Goal: Information Seeking & Learning: Understand process/instructions

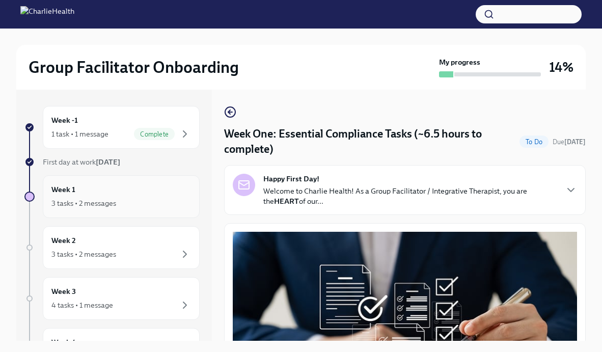
click at [142, 187] on div "Week 1 3 tasks • 2 messages" at bounding box center [121, 196] width 140 height 25
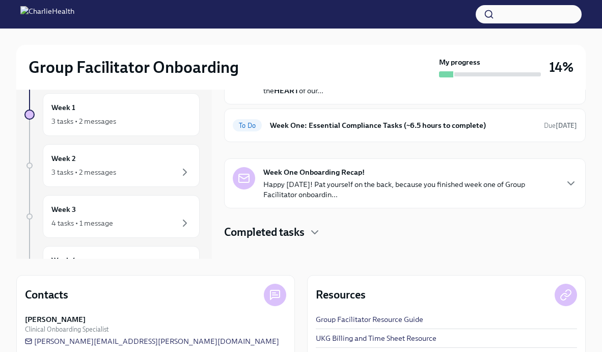
scroll to position [146, 0]
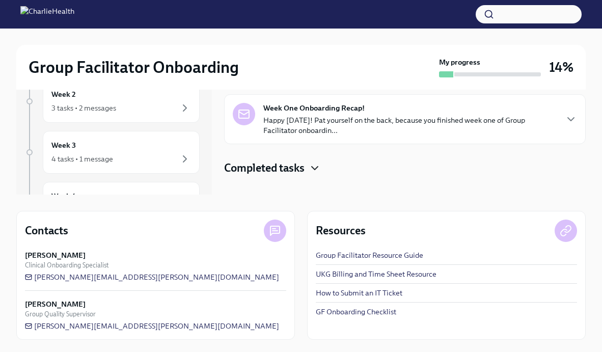
click at [313, 165] on icon "button" at bounding box center [315, 168] width 12 height 12
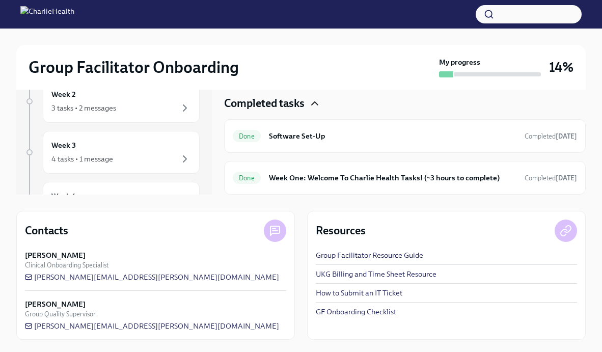
scroll to position [0, 0]
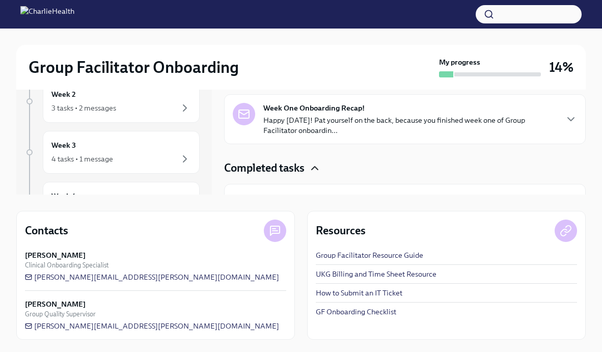
click at [347, 124] on p "Happy [DATE]! Pat yourself on the back, because you finished week one of Group …" at bounding box center [409, 125] width 293 height 20
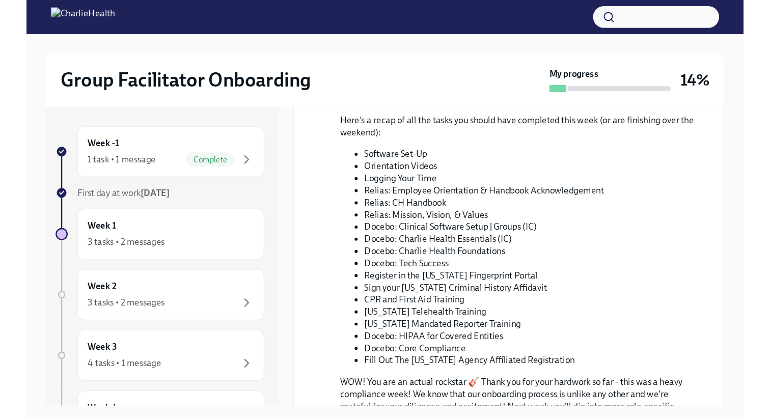
scroll to position [353, 0]
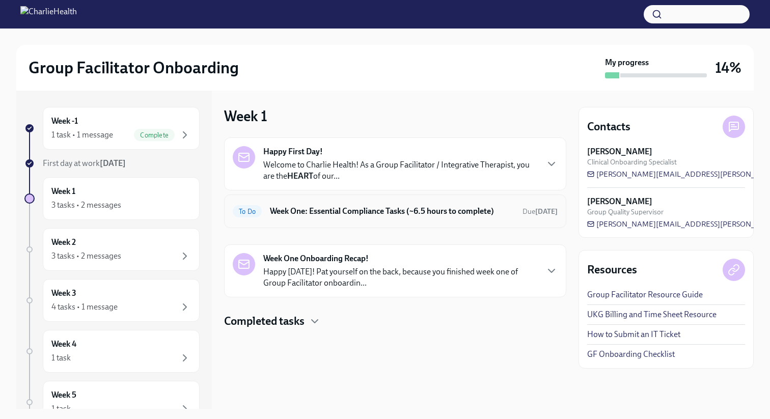
click at [349, 219] on div "To Do Week One: Essential Compliance Tasks (~6.5 hours to complete) Due [DATE]" at bounding box center [395, 211] width 325 height 16
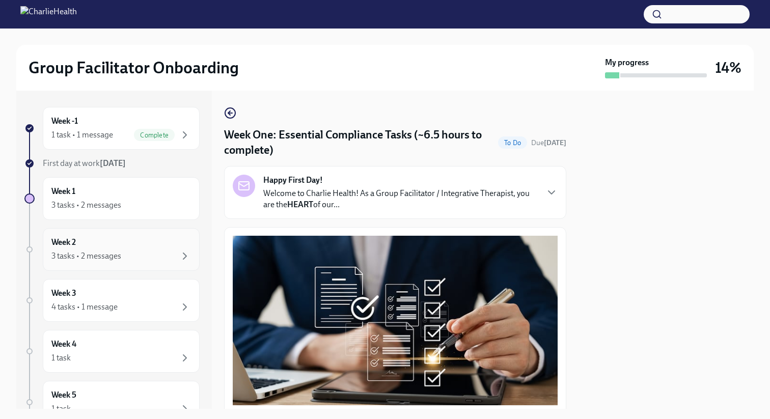
click at [152, 253] on div "3 tasks • 2 messages" at bounding box center [121, 256] width 140 height 12
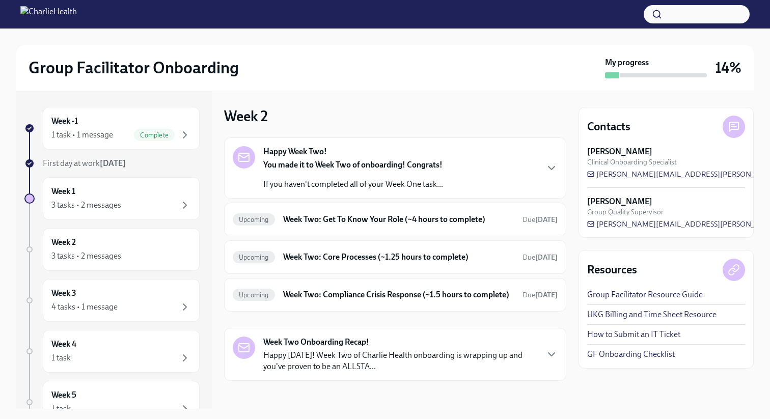
click at [454, 185] on div "Happy Week Two! You made it to Week Two of onboarding! Congrats! If you haven't…" at bounding box center [395, 168] width 325 height 44
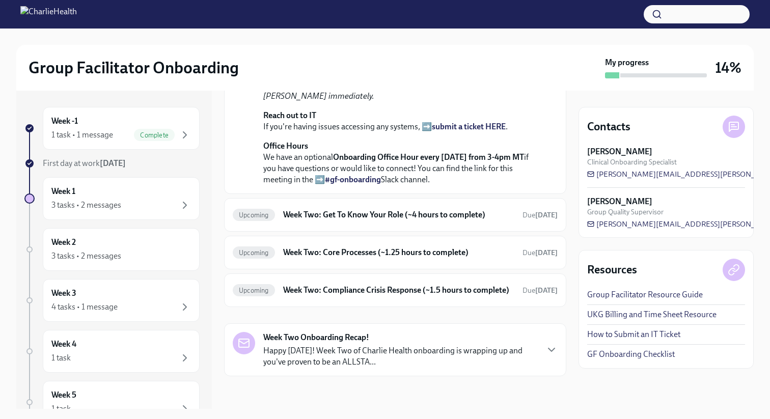
scroll to position [67, 0]
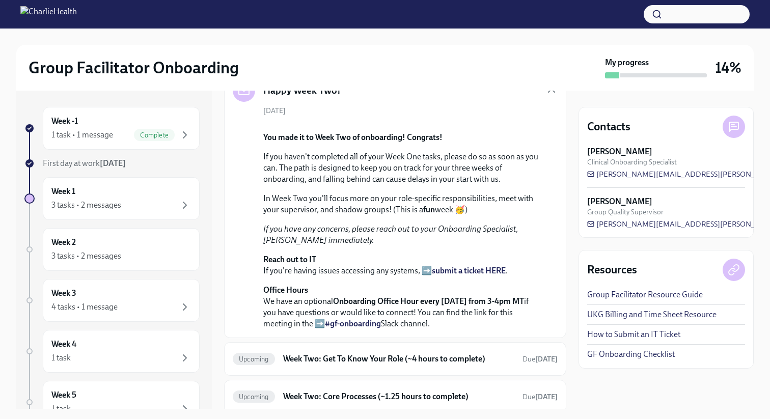
click at [512, 115] on div "[DATE] You made it to Week Two of onboarding! Congrats! If you haven't complete…" at bounding box center [395, 218] width 325 height 224
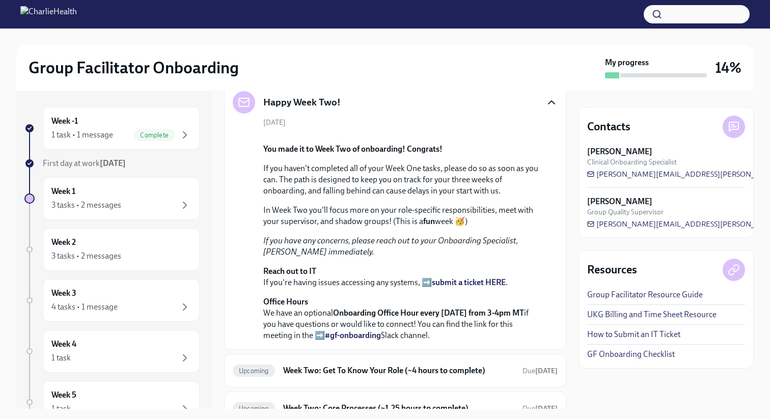
click at [549, 102] on icon "button" at bounding box center [552, 102] width 6 height 3
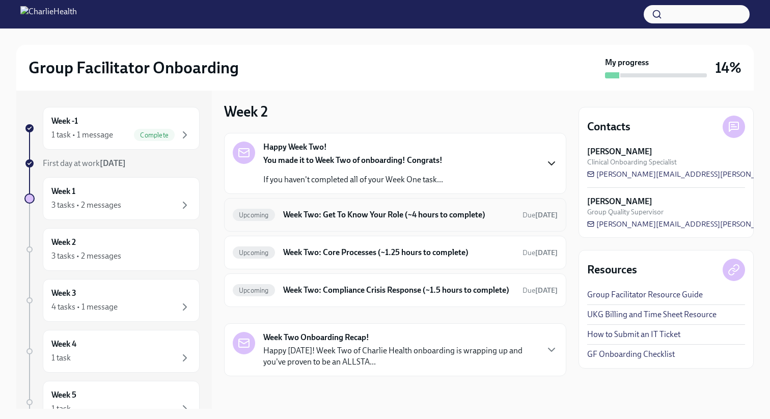
click at [437, 209] on h6 "Week Two: Get To Know Your Role (~4 hours to complete)" at bounding box center [398, 214] width 231 height 11
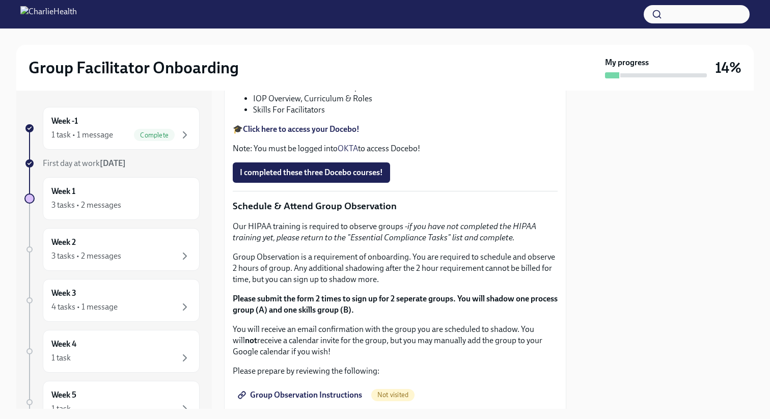
scroll to position [435, 0]
drag, startPoint x: 367, startPoint y: 225, endPoint x: 398, endPoint y: 229, distance: 31.8
click at [398, 13] on p "Feel free to schedule an optional Meet & Greet with your Clinical Onboarding Sp…" at bounding box center [395, 1] width 325 height 22
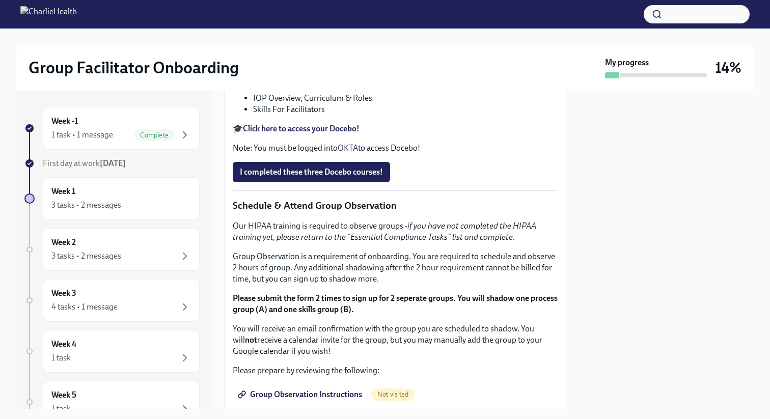
click at [398, 13] on p "Feel free to schedule an optional Meet & Greet with your Clinical Onboarding Sp…" at bounding box center [395, 1] width 325 height 22
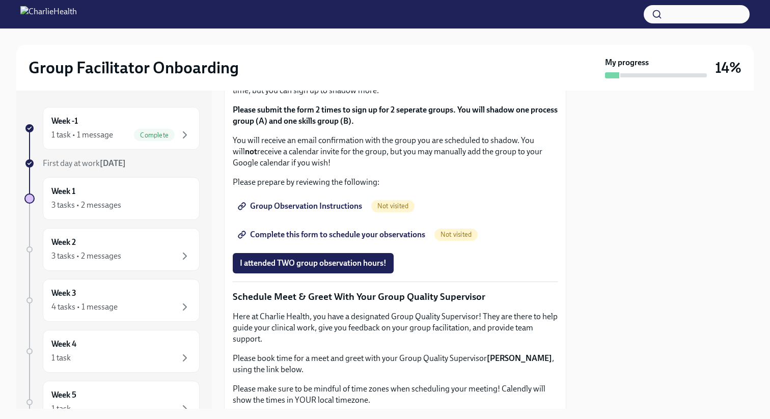
scroll to position [629, 0]
